Goal: Find specific page/section: Find specific page/section

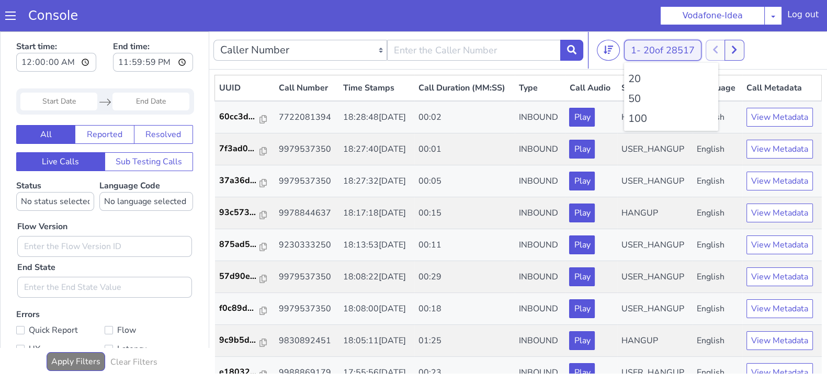
click at [638, 48] on button "1 - 20 of 28517" at bounding box center [662, 50] width 77 height 21
click at [637, 120] on li "100" at bounding box center [671, 119] width 86 height 16
click at [743, 42] on button at bounding box center [739, 50] width 19 height 21
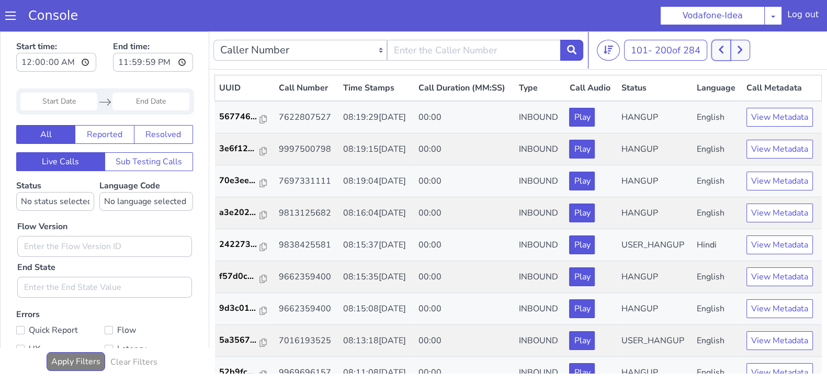
drag, startPoint x: 722, startPoint y: 43, endPoint x: 715, endPoint y: 39, distance: 8.4
click at [715, 39] on nav "Caller Number Call UUID Custom Parameter 101 - 200 of 284 20 50 100" at bounding box center [518, 50] width 618 height 38
click at [724, 52] on icon at bounding box center [721, 50] width 5 height 8
click at [735, 49] on button at bounding box center [739, 50] width 19 height 21
click at [733, 49] on button at bounding box center [739, 50] width 19 height 21
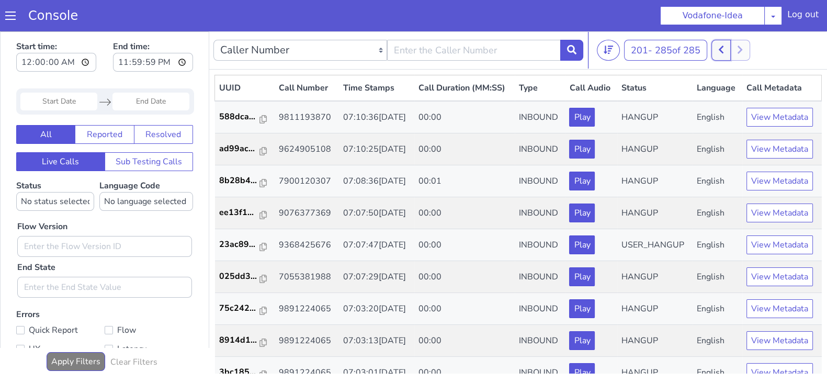
click at [717, 49] on button at bounding box center [721, 50] width 19 height 21
click at [727, 51] on button at bounding box center [728, 50] width 19 height 21
click at [719, 52] on button at bounding box center [721, 50] width 19 height 21
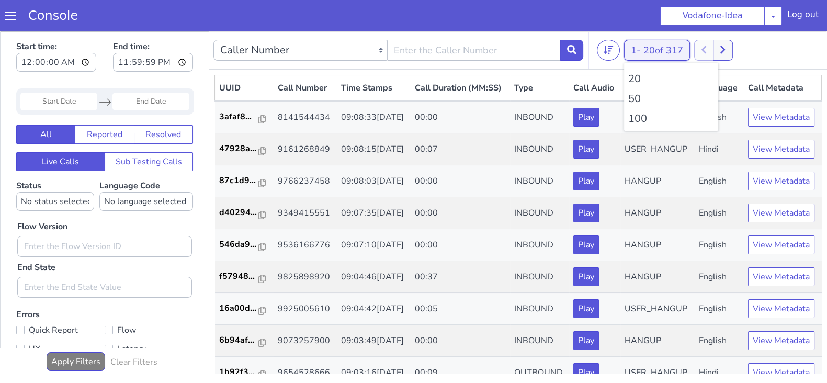
click at [640, 54] on button "1 - 20 of 317" at bounding box center [657, 50] width 66 height 21
click at [631, 117] on li "100" at bounding box center [671, 119] width 86 height 16
click at [637, 116] on li "100" at bounding box center [671, 119] width 86 height 16
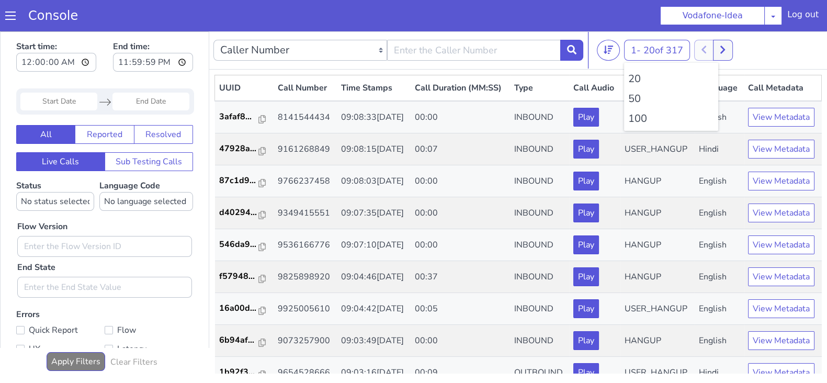
click at [637, 116] on li "100" at bounding box center [671, 119] width 86 height 16
click at [651, 118] on li "100" at bounding box center [671, 119] width 86 height 16
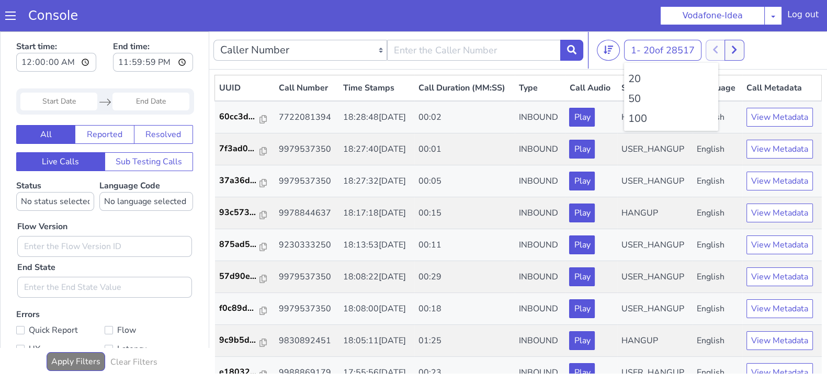
click at [643, 118] on li "100" at bounding box center [671, 119] width 86 height 16
